Goal: Task Accomplishment & Management: Manage account settings

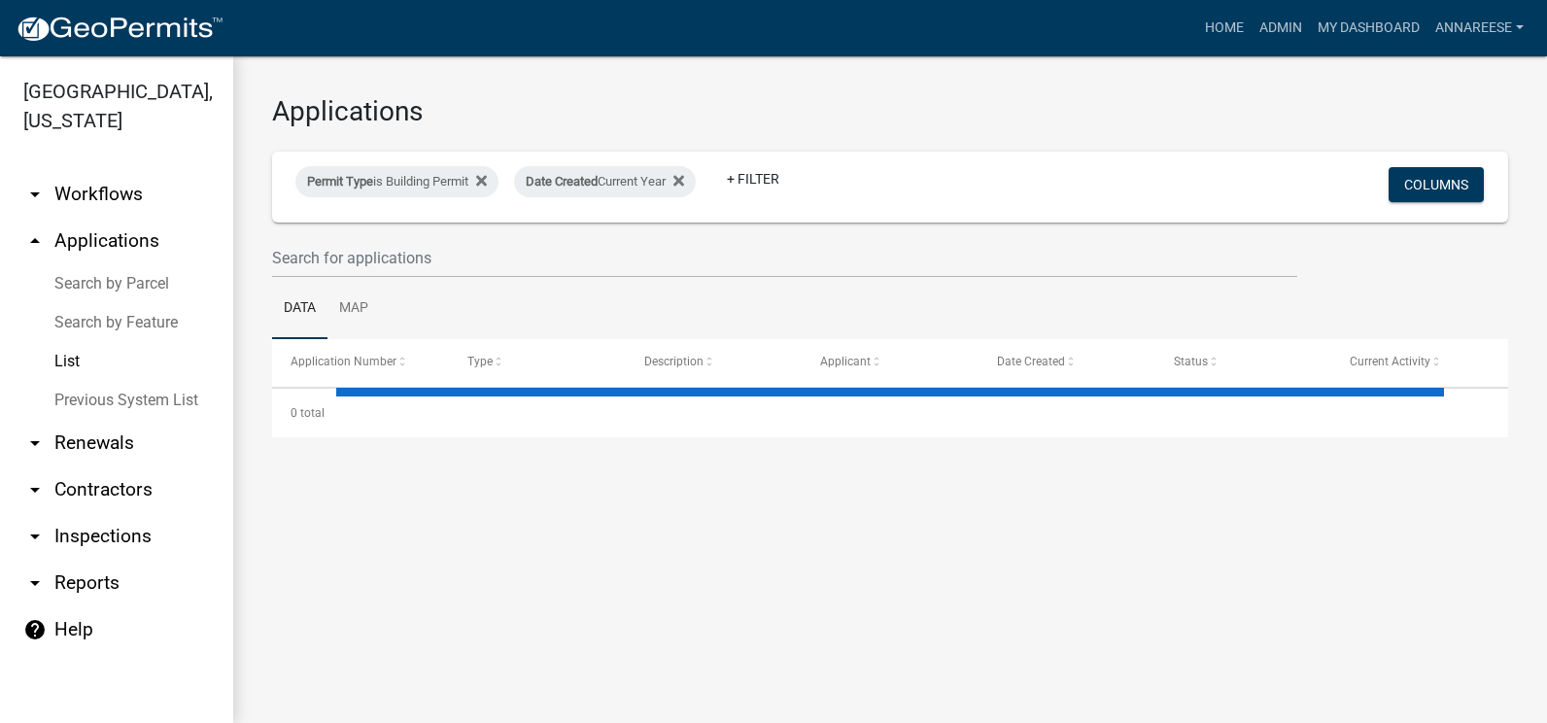
select select "3: 100"
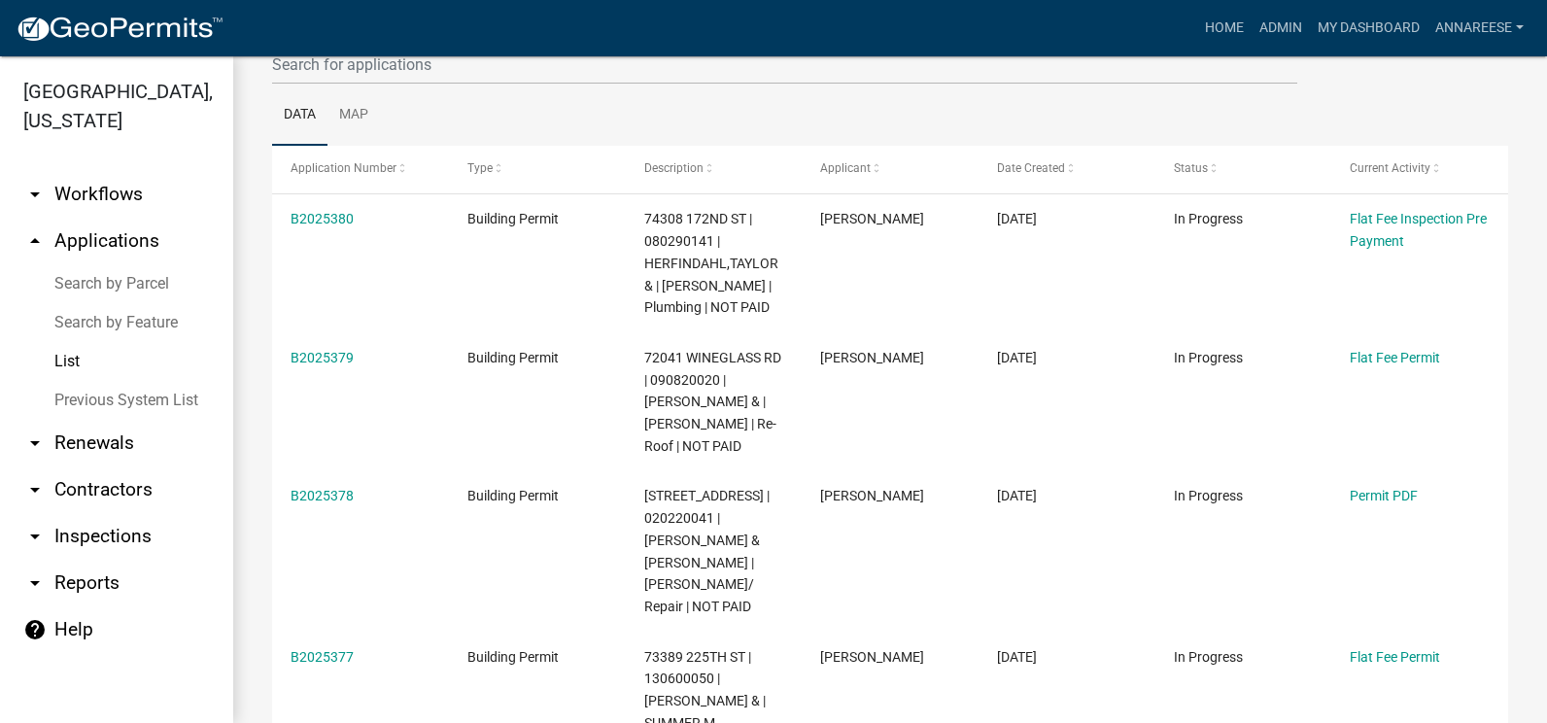
scroll to position [194, 0]
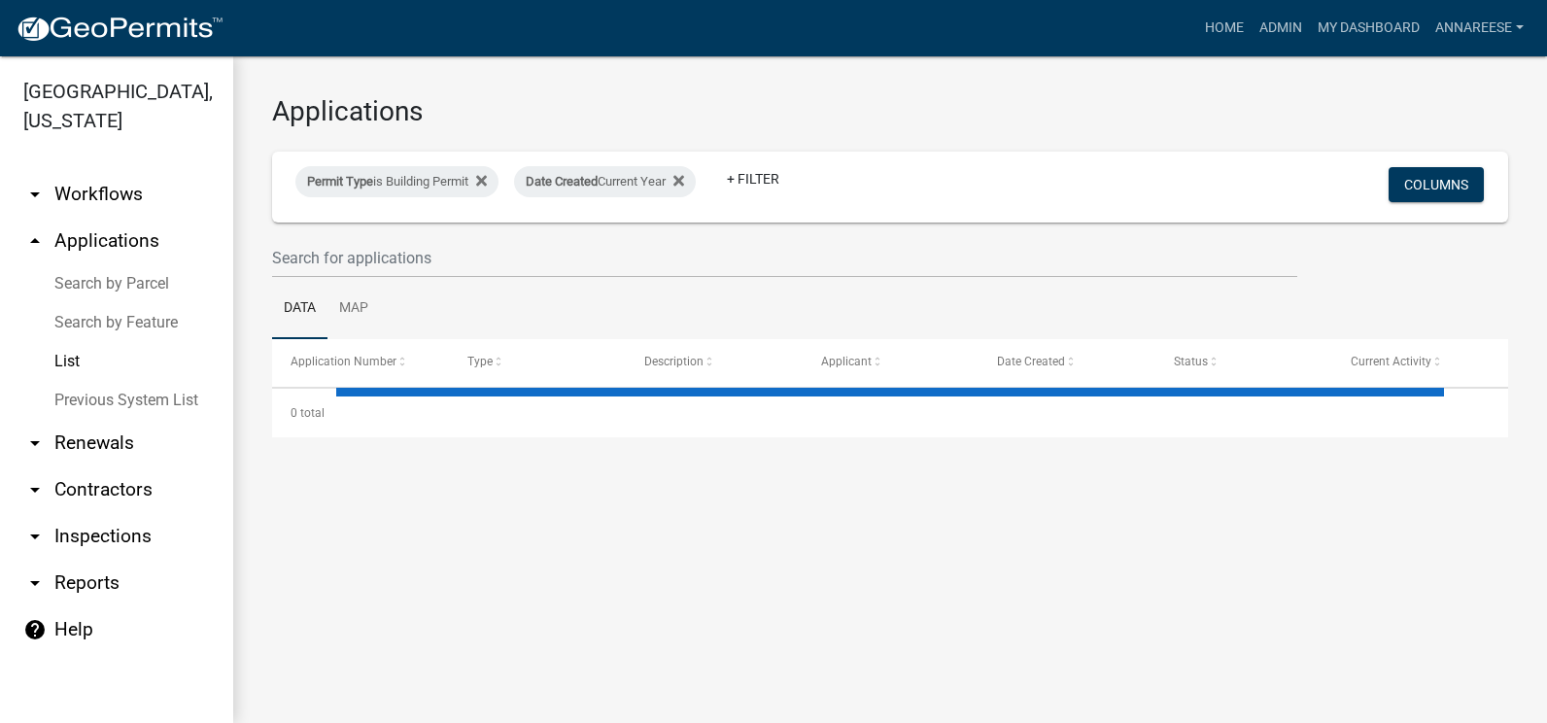
select select "3: 100"
